Goal: Ask a question: Seek information or help from site administrators or community

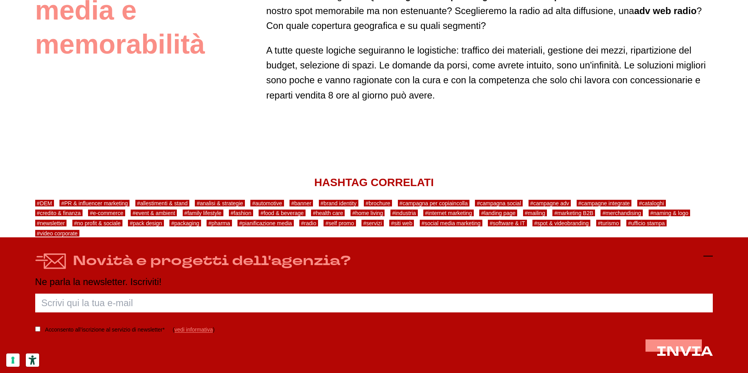
click at [708, 257] on icon at bounding box center [707, 255] width 9 height 9
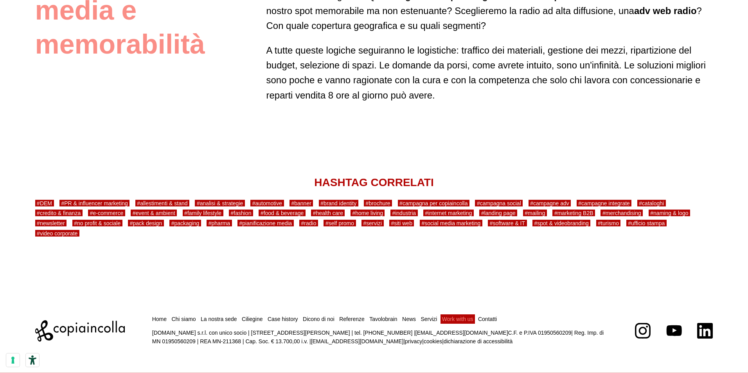
scroll to position [2632, 0]
click at [483, 318] on link "Contatti" at bounding box center [487, 319] width 19 height 6
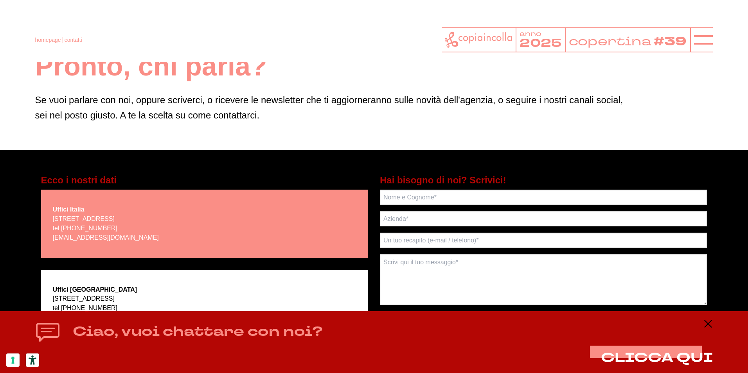
scroll to position [44, 0]
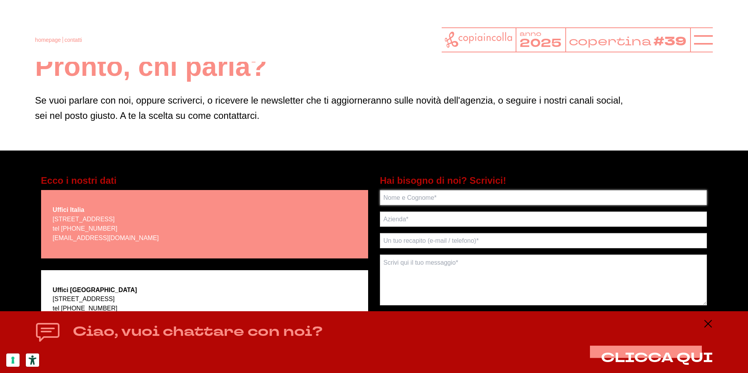
click at [434, 194] on input "text" at bounding box center [543, 197] width 327 height 15
type input "e"
type input "[PERSON_NAME]"
click at [427, 215] on input "text" at bounding box center [543, 219] width 327 height 15
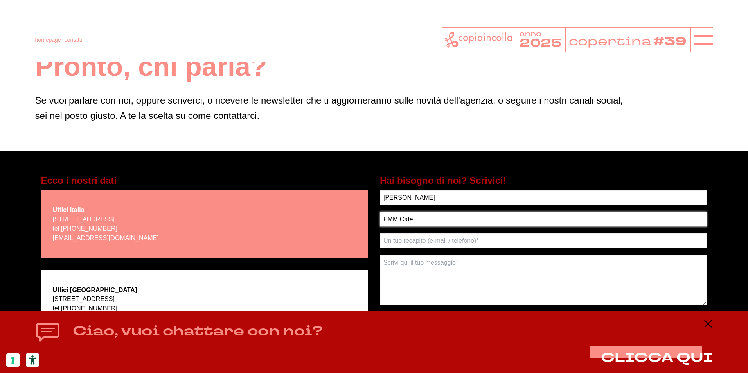
type input "PMM Café"
click at [429, 241] on input "text" at bounding box center [543, 240] width 327 height 15
type input "32777889954"
click at [417, 267] on textarea at bounding box center [543, 280] width 327 height 51
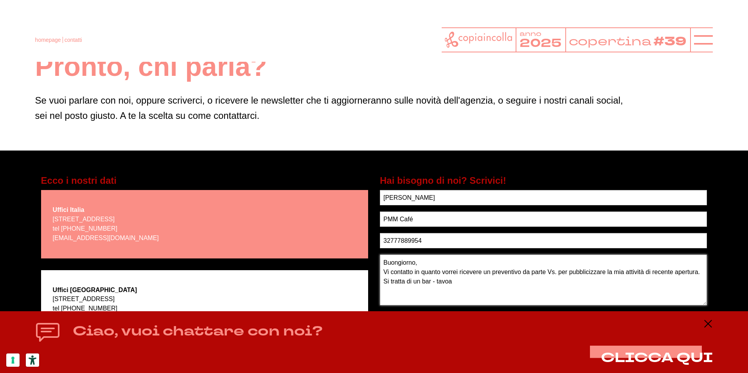
click at [461, 277] on textarea "Buongiorno, Vi contatto in quanto vorrei ricevere un preventivo da parte Vs. pe…" at bounding box center [543, 280] width 327 height 51
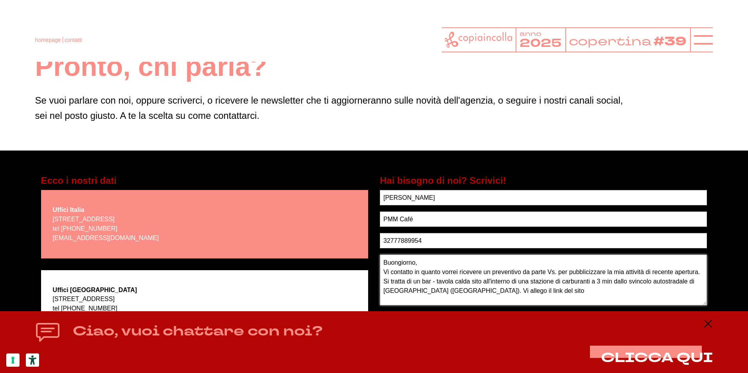
paste textarea "https://pmmcafe.it/"
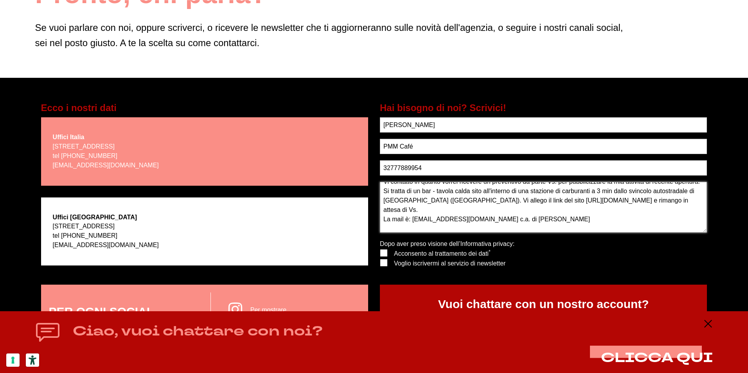
scroll to position [117, 0]
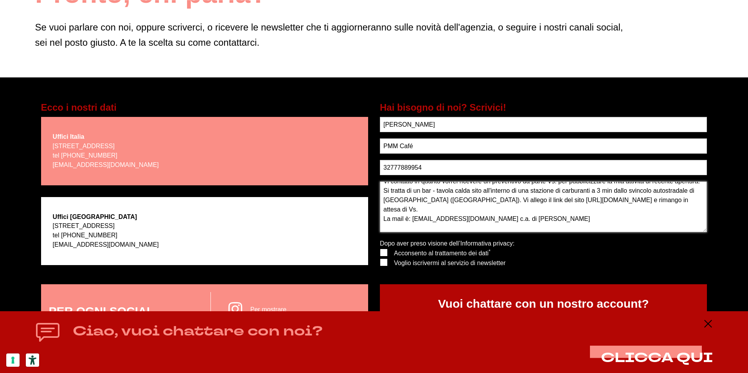
type textarea "Buongiorno, Vi contatto in quanto vorrei ricevere un preventivo da parte Vs. pe…"
click at [435, 254] on span "Acconsento al trattamento dei dati *" at bounding box center [442, 253] width 97 height 7
click at [387, 249] on div at bounding box center [384, 253] width 8 height 8
click at [380, 249] on label at bounding box center [380, 249] width 0 height 0
click at [384, 252] on input "checkbox" at bounding box center [382, 251] width 5 height 5
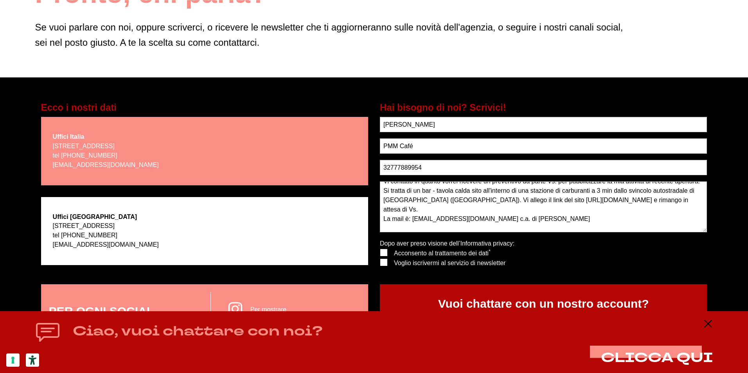
checkbox input "true"
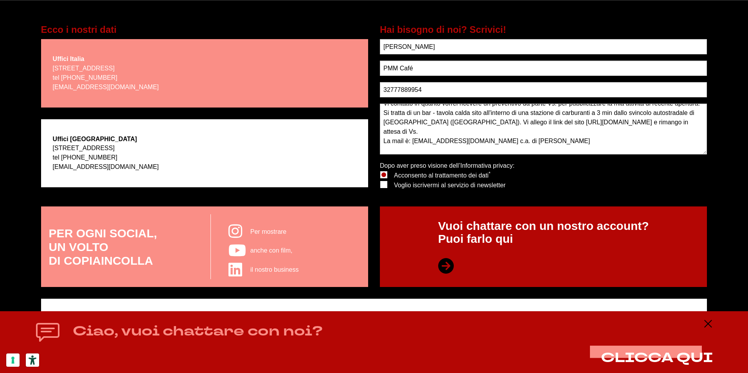
scroll to position [195, 0]
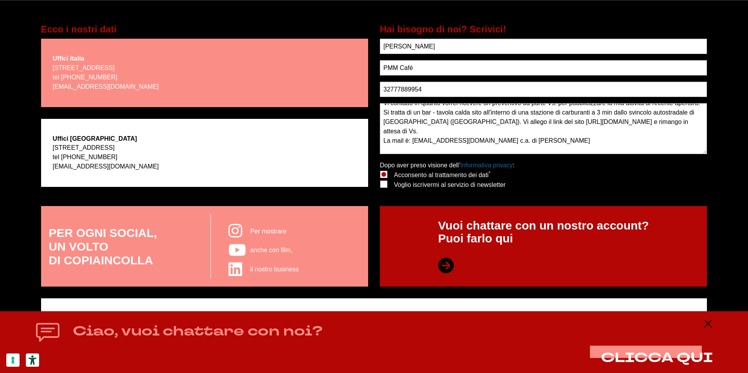
click at [470, 165] on link "Informativa privacy" at bounding box center [486, 165] width 52 height 7
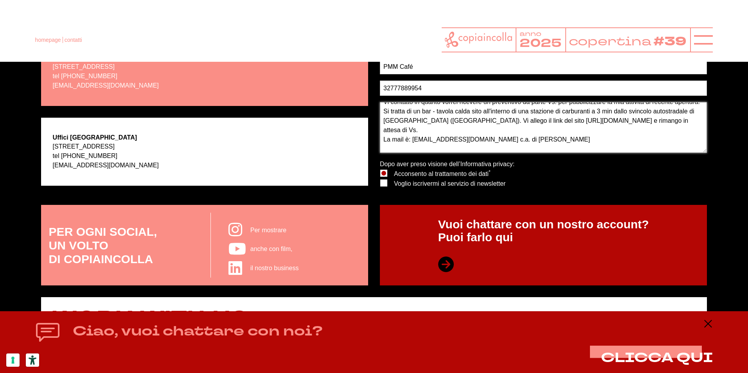
click at [553, 129] on textarea "Buongiorno, Vi contatto in quanto vorrei ricevere un preventivo da parte Vs. pe…" at bounding box center [543, 127] width 327 height 51
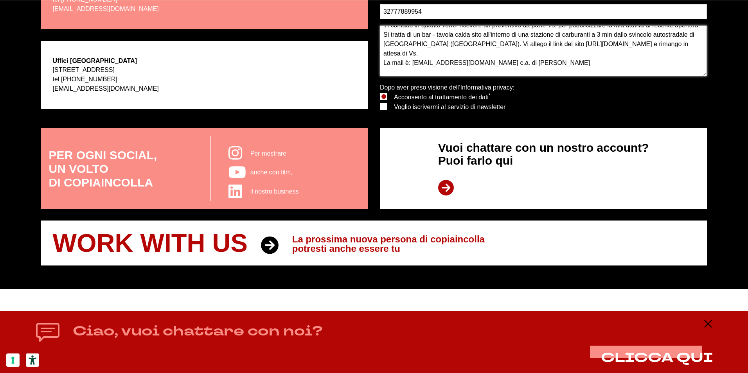
scroll to position [274, 0]
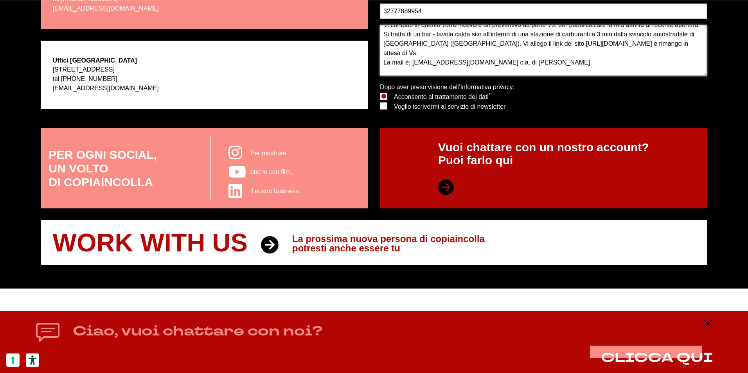
click at [533, 56] on textarea "Buongiorno, Vi contatto in quanto vorrei ricevere un preventivo da parte Vs. pe…" at bounding box center [543, 50] width 327 height 51
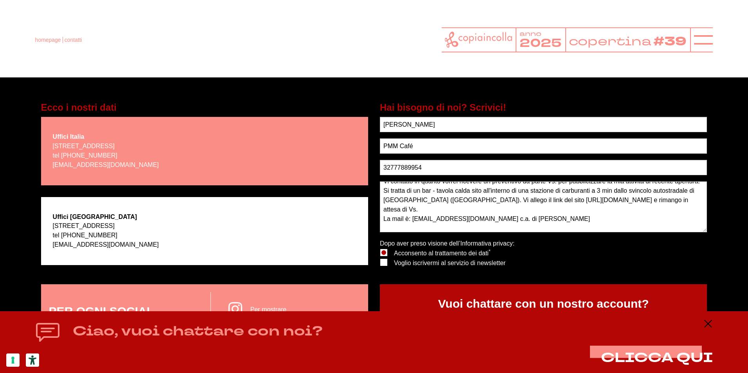
click at [478, 107] on h5 "Hai bisogno di noi? Scrivici!" at bounding box center [543, 107] width 327 height 13
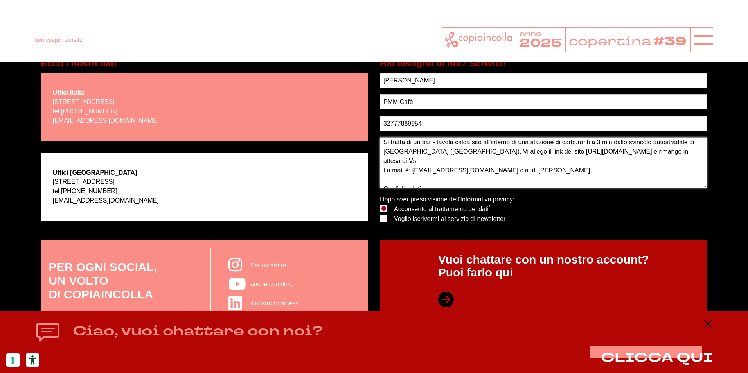
scroll to position [0, 0]
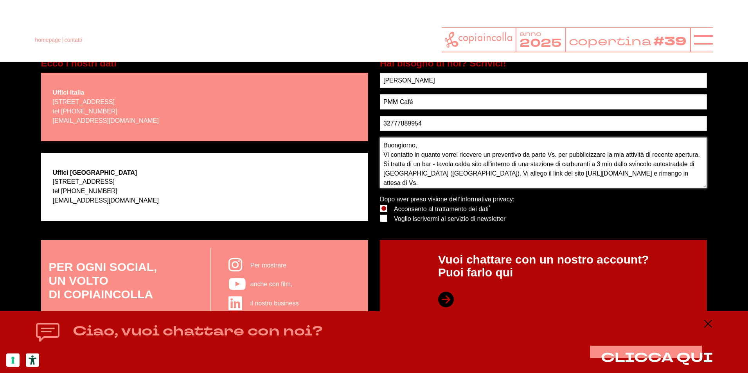
drag, startPoint x: 421, startPoint y: 180, endPoint x: 351, endPoint y: 112, distance: 97.9
click at [351, 112] on div "Ecco i nostri dati Uffici Italia via Bachelet, 12 - 46051 San Giorgio Bigarello…" at bounding box center [374, 149] width 678 height 184
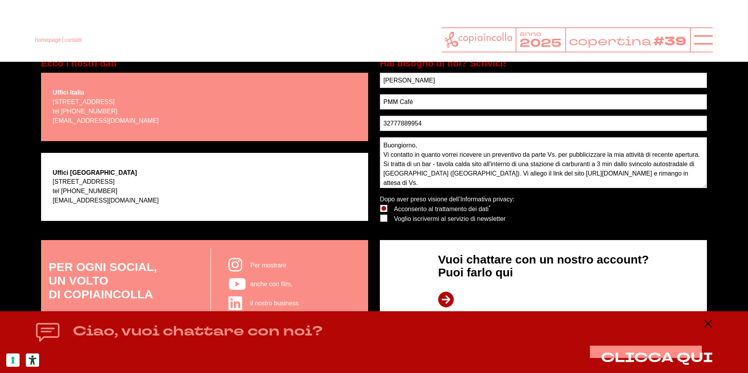
click at [457, 286] on p "Vuoi chattare con un nostro account? Puoi farlo qui" at bounding box center [543, 280] width 211 height 55
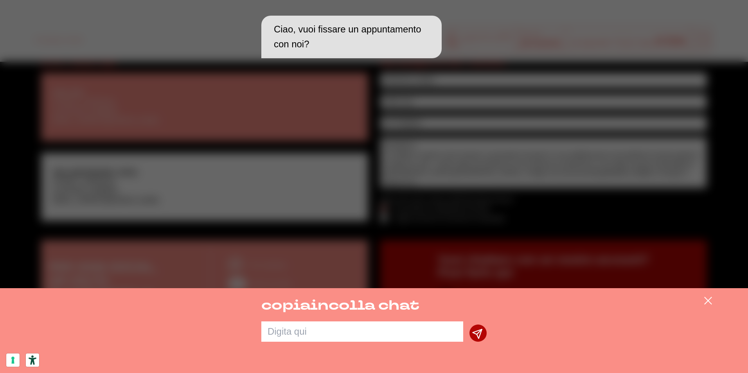
click at [327, 330] on textarea at bounding box center [362, 331] width 202 height 20
paste textarea "Buongiorno, Vi contatto in quanto vorrei ricevere un preventivo da parte Vs. pe…"
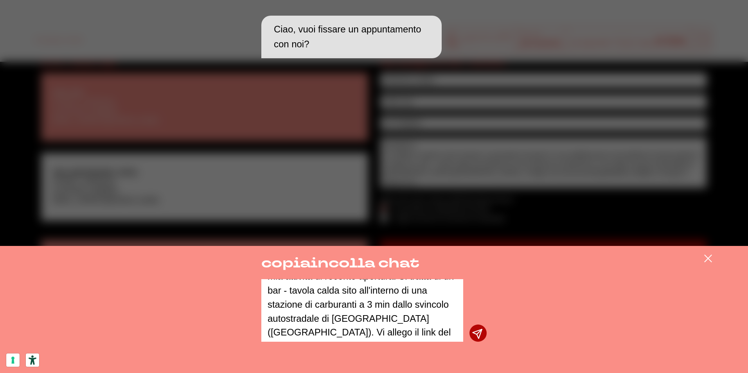
scroll to position [112, 0]
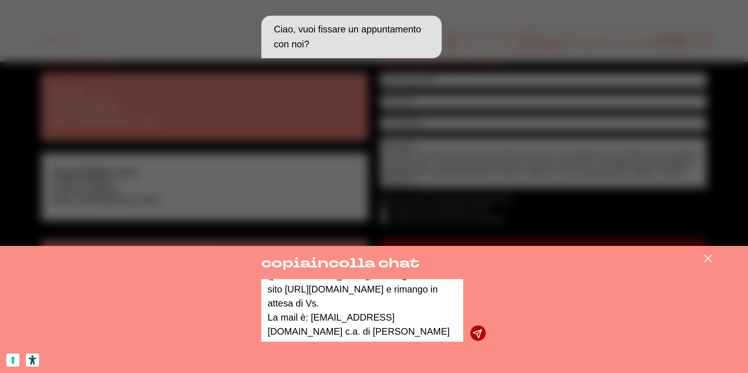
type textarea "Buongiorno, Vi contatto in quanto vorrei ricevere un preventivo da parte Vs. pe…"
click at [479, 337] on icon "submit" at bounding box center [477, 334] width 10 height 10
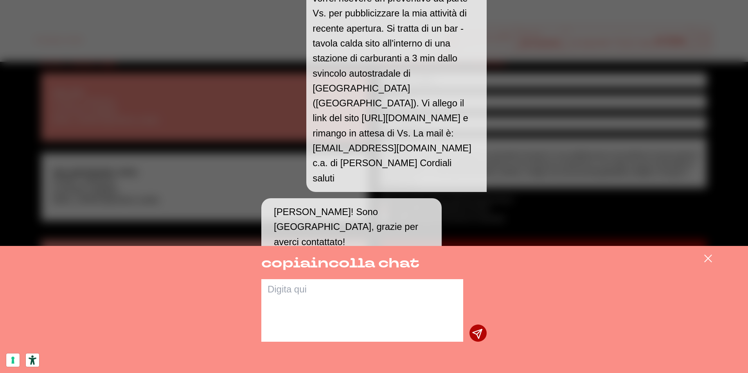
scroll to position [109, 0]
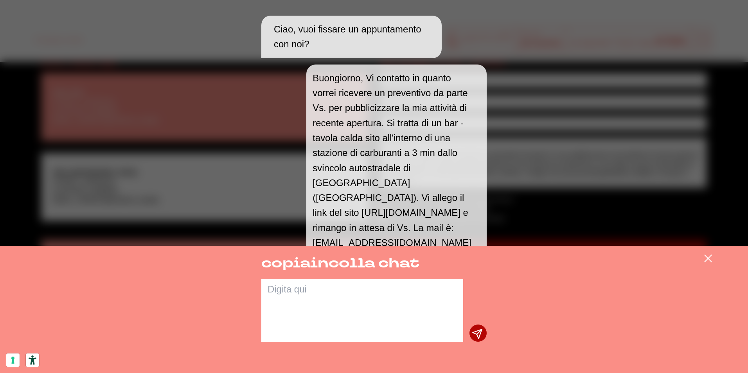
scroll to position [109, 0]
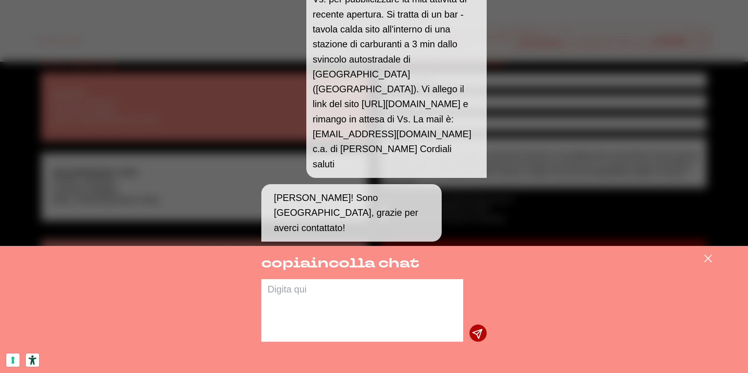
click at [285, 284] on textarea at bounding box center [362, 310] width 202 height 63
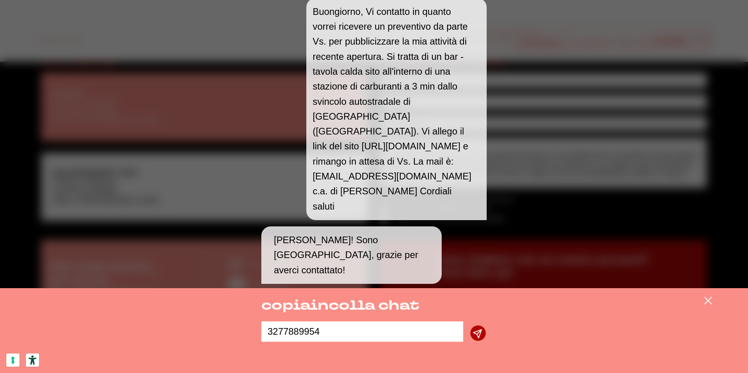
type textarea "3277889954"
click at [474, 329] on icon "submit" at bounding box center [477, 334] width 10 height 10
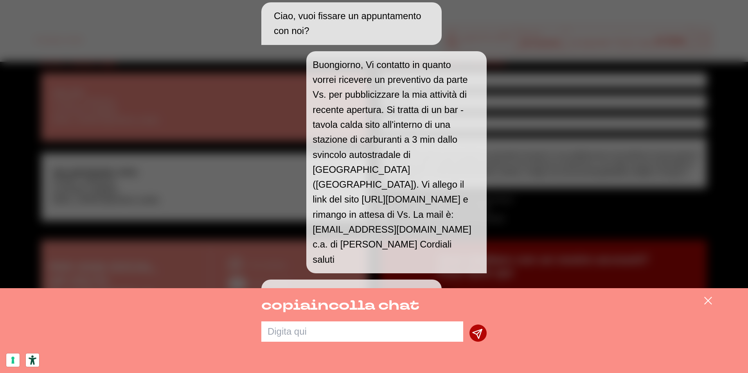
scroll to position [0, 0]
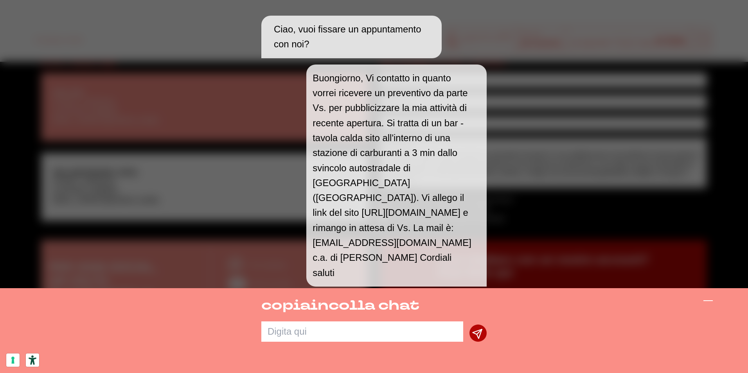
click at [707, 299] on icon at bounding box center [707, 300] width 9 height 9
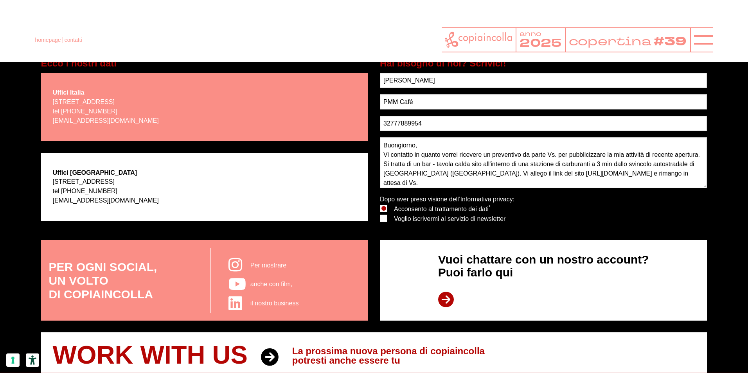
click at [472, 283] on p "Vuoi chattare con un nostro account? Puoi farlo qui" at bounding box center [543, 280] width 211 height 55
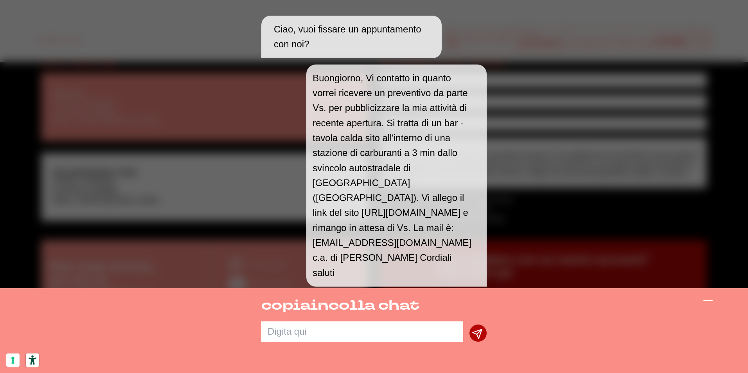
click at [704, 302] on icon at bounding box center [707, 300] width 9 height 9
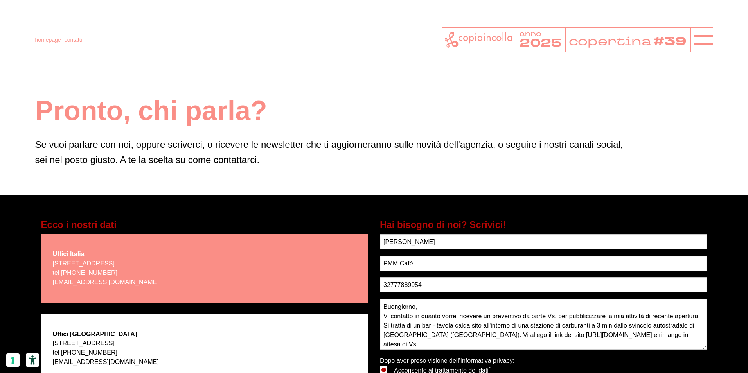
click at [54, 37] on link "homepage" at bounding box center [48, 40] width 26 height 6
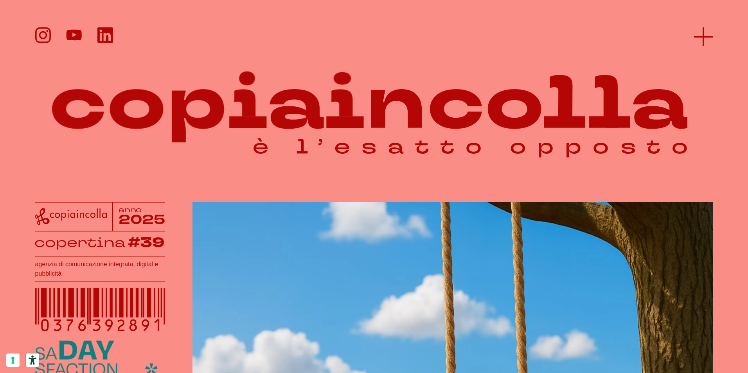
click at [702, 40] on icon at bounding box center [703, 36] width 19 height 19
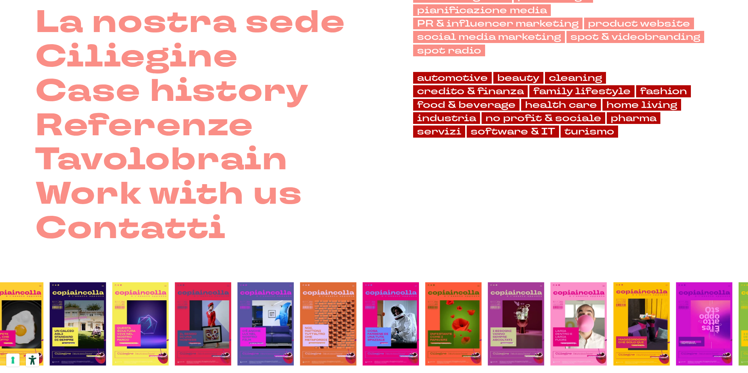
scroll to position [182, 0]
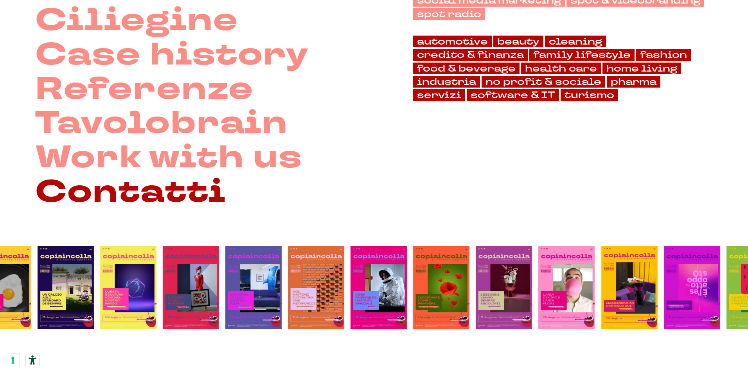
click at [157, 184] on link "Contatti" at bounding box center [130, 192] width 191 height 34
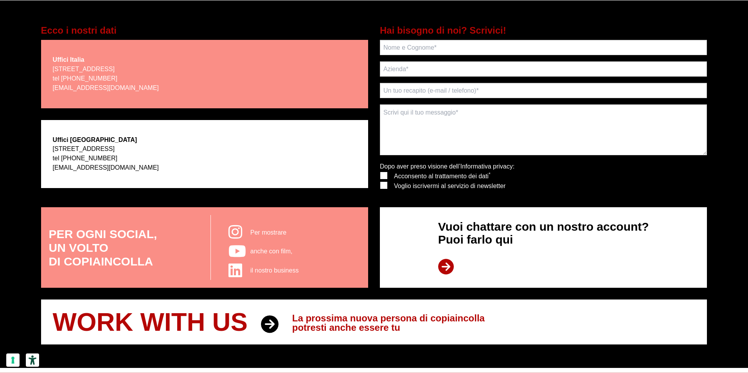
click at [468, 249] on p "Vuoi chattare con un nostro account? Puoi farlo qui" at bounding box center [543, 247] width 211 height 55
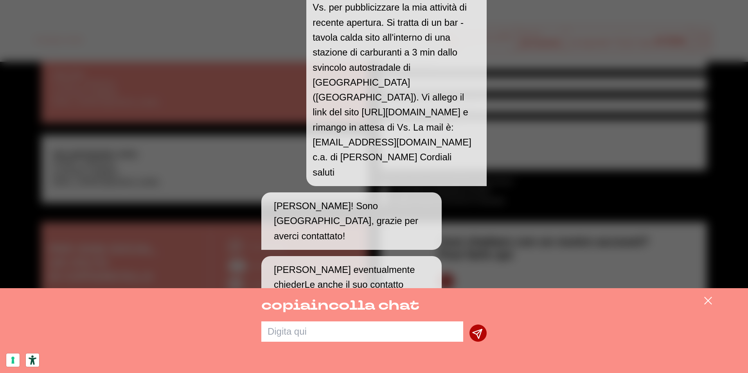
scroll to position [313, 0]
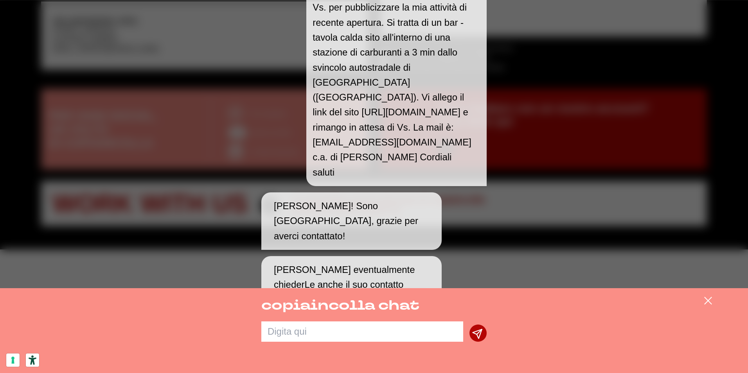
click at [333, 331] on textarea at bounding box center [362, 331] width 202 height 20
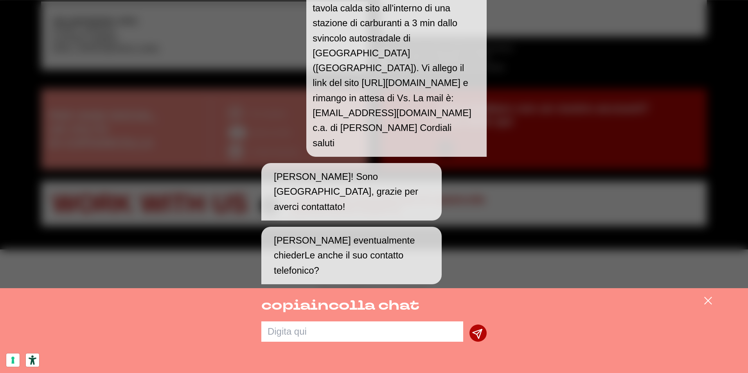
scroll to position [134, 0]
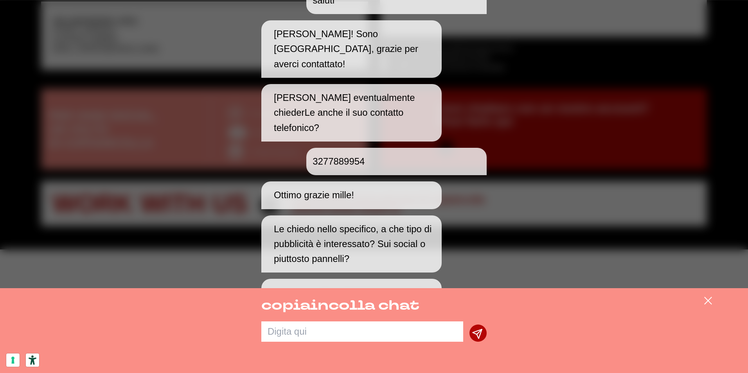
scroll to position [276, 0]
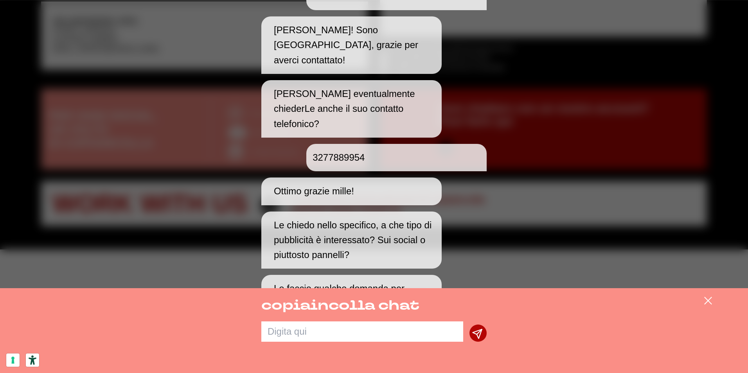
click at [337, 324] on textarea at bounding box center [362, 331] width 202 height 20
type textarea "P"
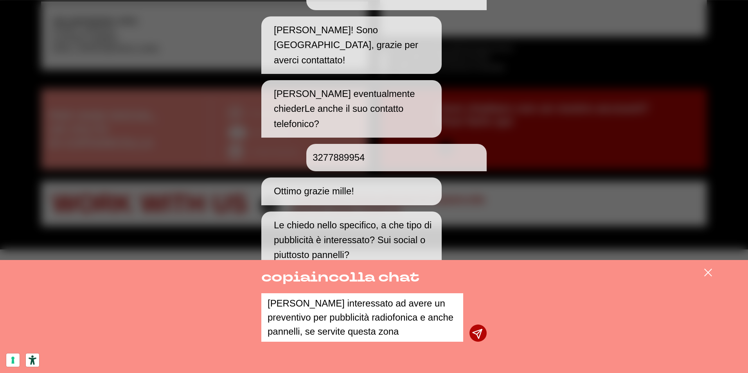
type textarea "[PERSON_NAME] interessato ad avere un preventivo per pubblicità radiofonica e a…"
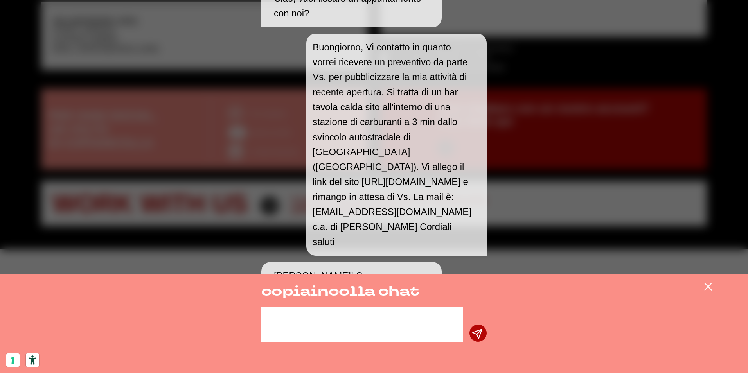
scroll to position [17, 0]
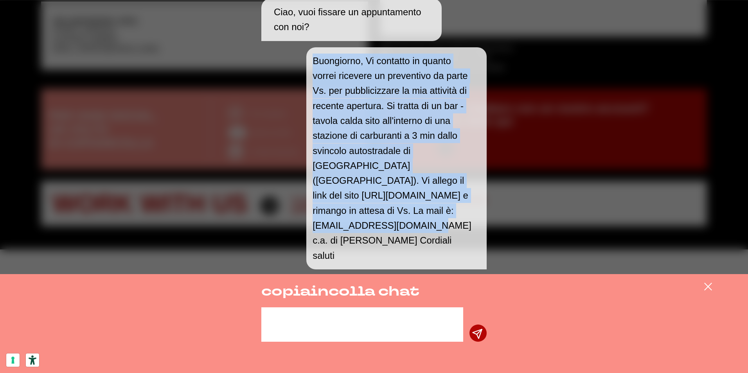
drag, startPoint x: 373, startPoint y: 213, endPoint x: 310, endPoint y: 62, distance: 163.5
click at [310, 62] on div "Buongiorno, Vi contatto in quanto vorrei ricevere un preventivo da parte Vs. pe…" at bounding box center [396, 158] width 180 height 222
copy p "Buongiorno, Vi contatto in quanto vorrei ricevere un preventivo da parte Vs. pe…"
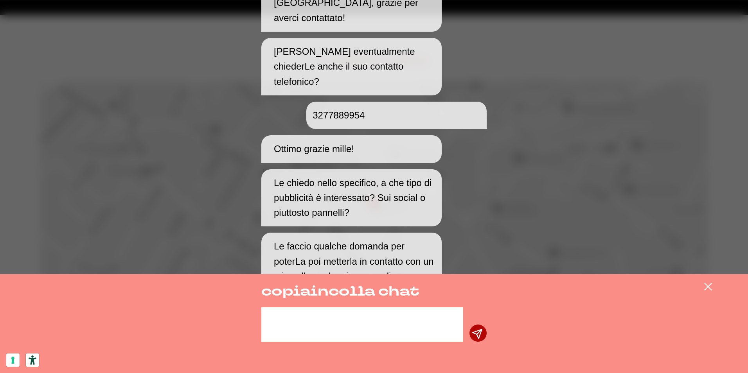
scroll to position [369, 0]
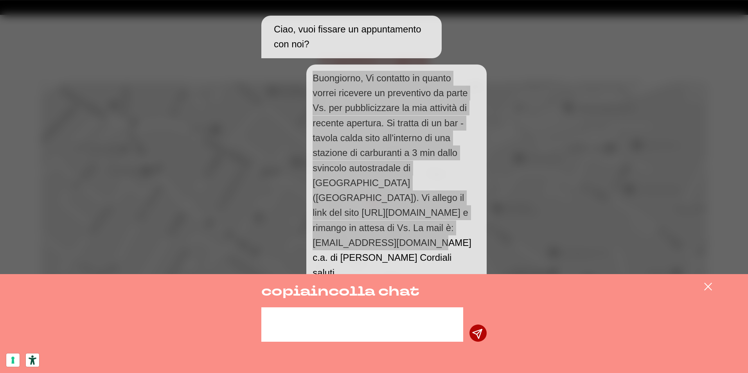
scroll to position [369, 0]
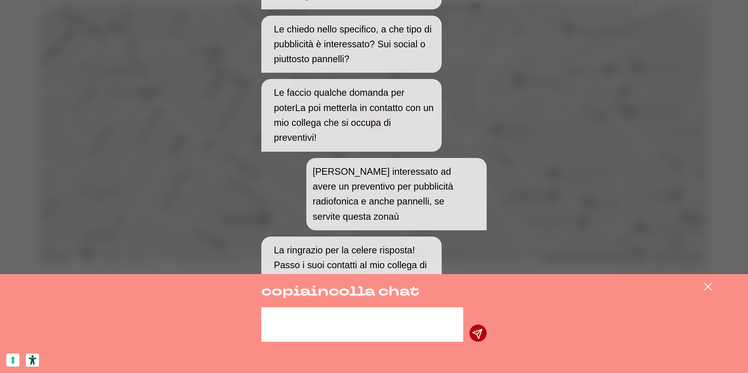
scroll to position [478, 0]
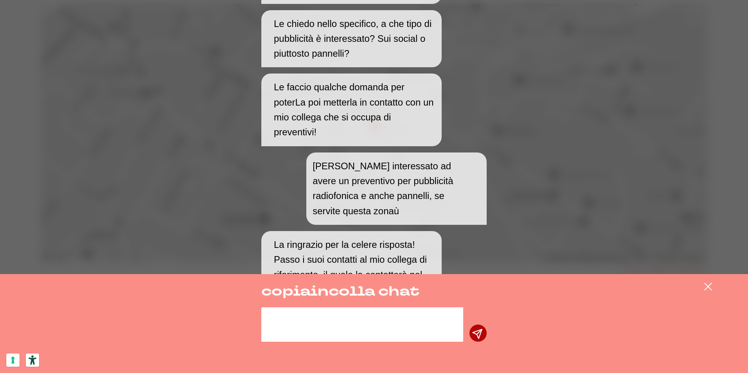
click at [324, 319] on textarea at bounding box center [362, 324] width 202 height 34
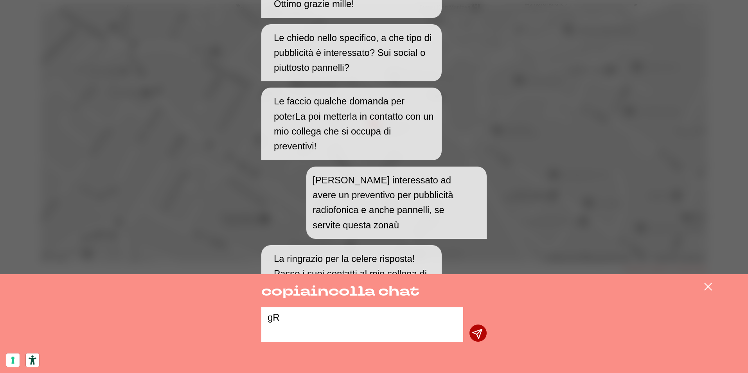
type textarea "g"
type textarea "Grazie a voi"
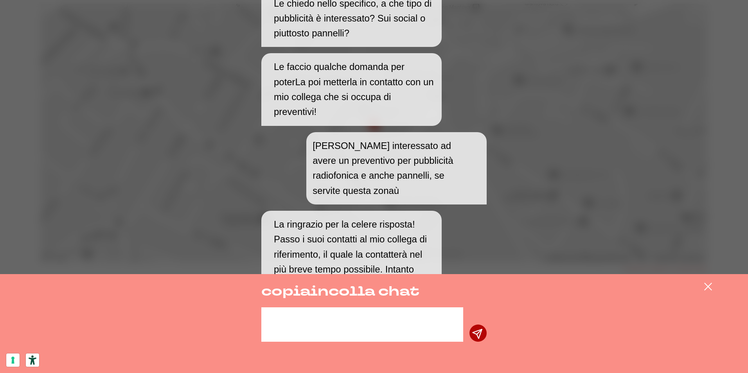
scroll to position [512, 0]
